Goal: Task Accomplishment & Management: Use online tool/utility

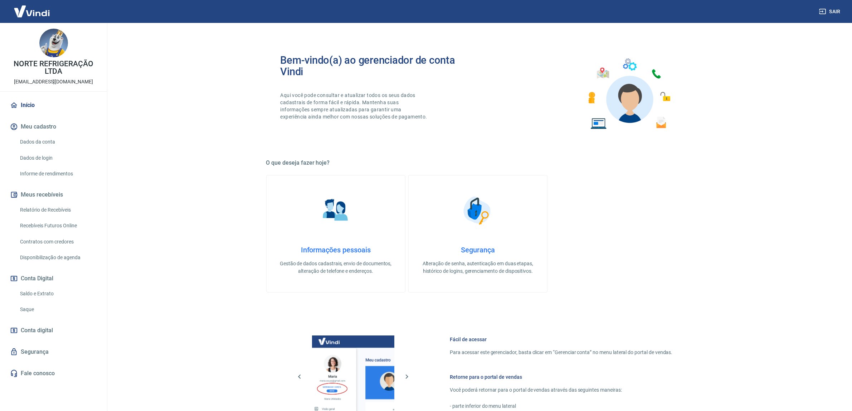
scroll to position [147, 0]
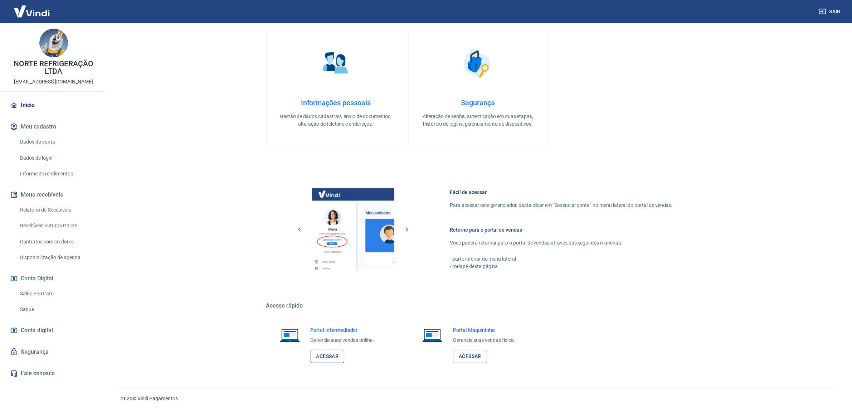
click at [337, 353] on link "Acessar" at bounding box center [328, 356] width 34 height 13
